Goal: Information Seeking & Learning: Learn about a topic

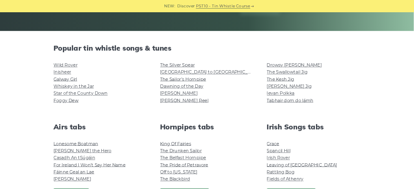
scroll to position [170, 0]
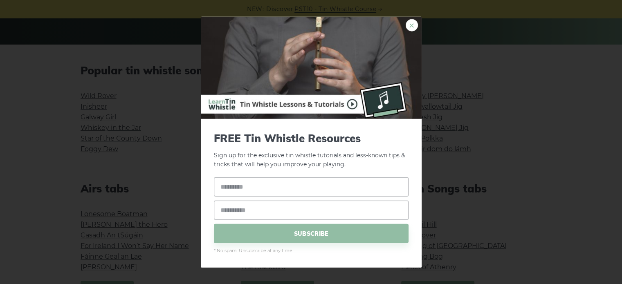
click at [411, 29] on link "×" at bounding box center [412, 25] width 12 height 12
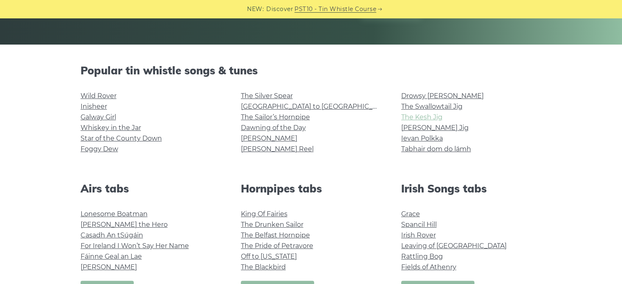
click at [410, 119] on link "The Kesh Jig" at bounding box center [421, 117] width 41 height 8
click at [100, 139] on link "Star of the County Down" at bounding box center [121, 138] width 81 height 8
click at [288, 119] on link "The Sailor’s Hornpipe" at bounding box center [275, 117] width 69 height 8
click at [125, 127] on link "Whiskey in the Jar" at bounding box center [111, 128] width 60 height 8
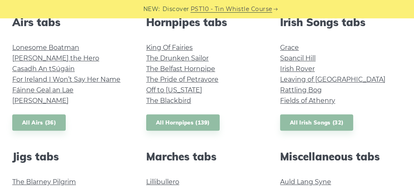
scroll to position [306, 0]
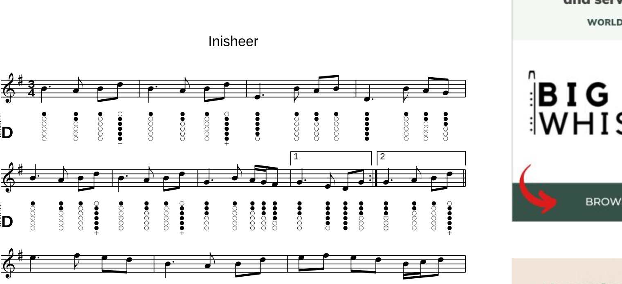
scroll to position [183, 0]
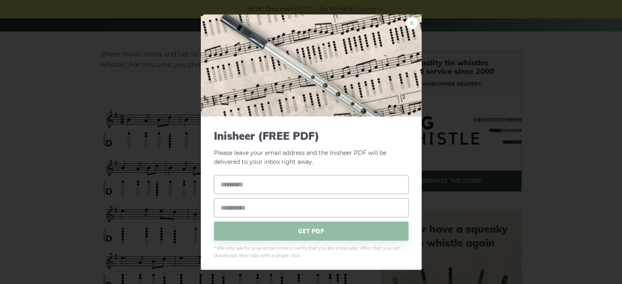
click at [406, 21] on link "×" at bounding box center [412, 23] width 12 height 12
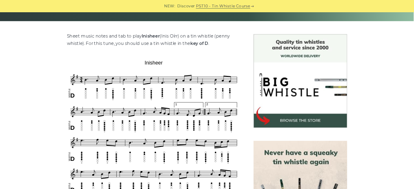
scroll to position [184, 0]
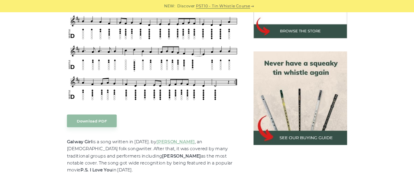
scroll to position [318, 0]
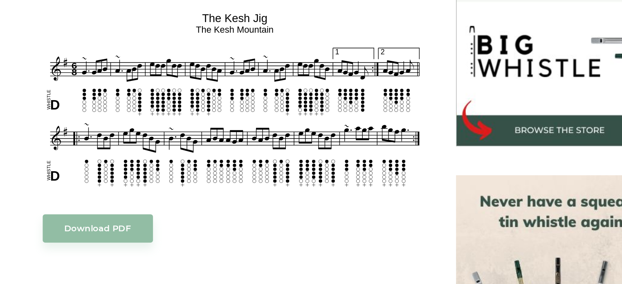
scroll to position [232, 0]
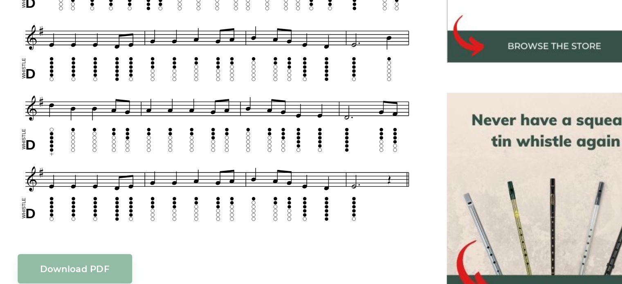
scroll to position [235, 0]
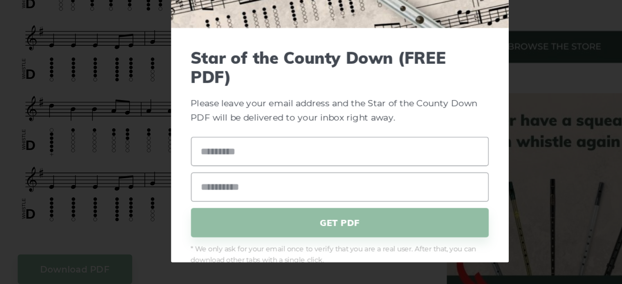
drag, startPoint x: 210, startPoint y: 200, endPoint x: 152, endPoint y: 153, distance: 75.0
click at [152, 153] on div "× Star of the County Down (FREE PDF) Please leave your email address and the St…" at bounding box center [311, 142] width 622 height 284
click at [153, 153] on div "× Star of the County Down (FREE PDF) Please leave your email address and the St…" at bounding box center [311, 142] width 622 height 284
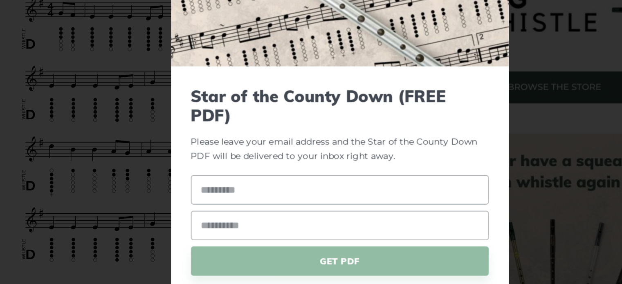
scroll to position [234, 0]
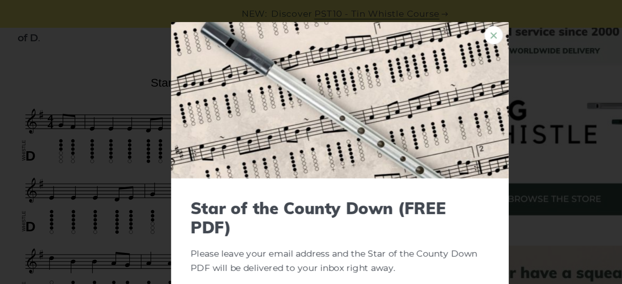
click at [406, 23] on link "×" at bounding box center [412, 23] width 12 height 12
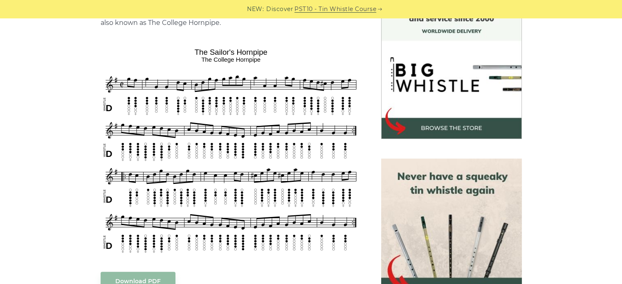
scroll to position [245, 0]
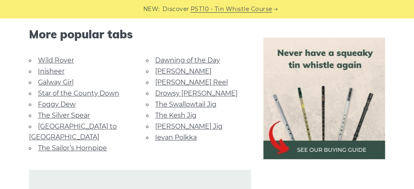
scroll to position [523, 0]
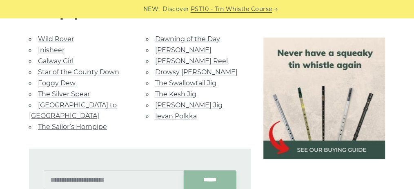
click at [181, 92] on link "The Kesh Jig" at bounding box center [175, 94] width 41 height 8
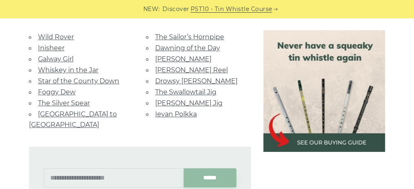
scroll to position [456, 0]
click at [179, 114] on link "Ievan Polkka" at bounding box center [176, 114] width 42 height 8
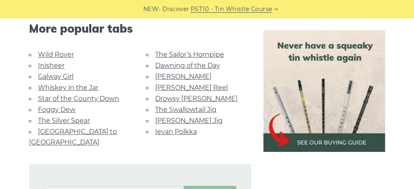
scroll to position [446, 0]
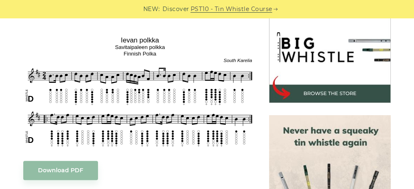
scroll to position [244, 0]
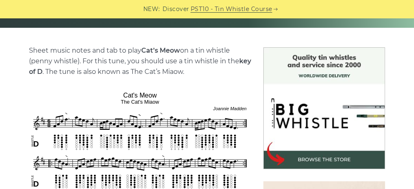
scroll to position [186, 0]
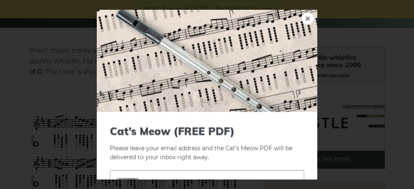
click at [302, 18] on link "×" at bounding box center [308, 18] width 12 height 12
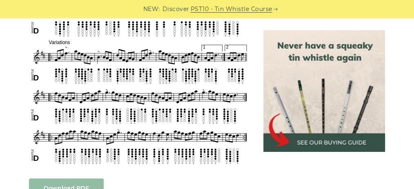
scroll to position [341, 0]
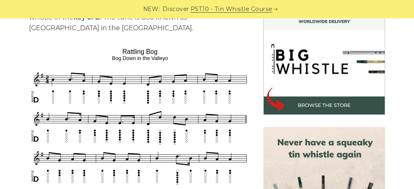
scroll to position [178, 0]
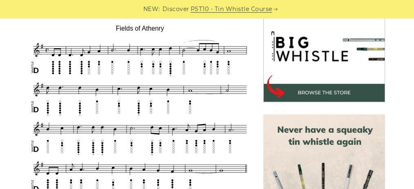
scroll to position [254, 0]
